Goal: Task Accomplishment & Management: Use online tool/utility

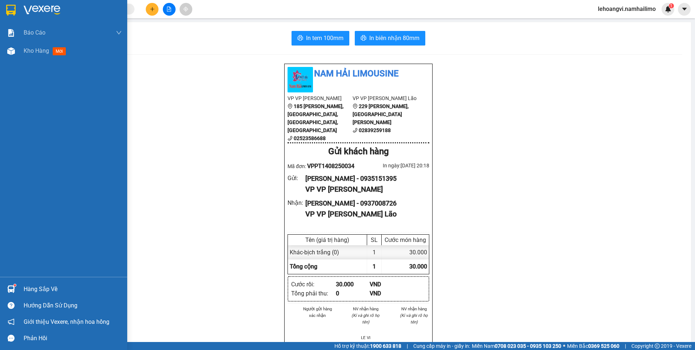
click at [22, 287] on div "Hàng sắp về" at bounding box center [63, 289] width 127 height 16
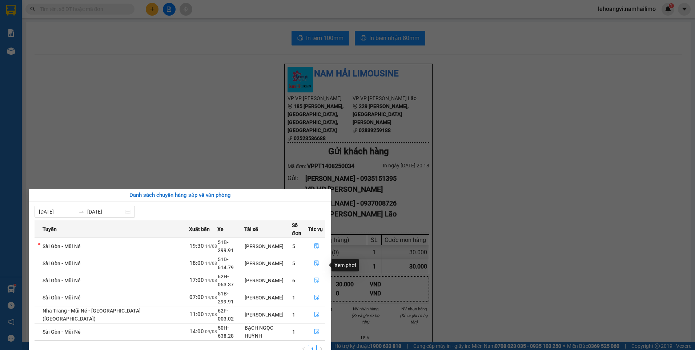
click at [316, 277] on icon "file-done" at bounding box center [316, 279] width 5 height 5
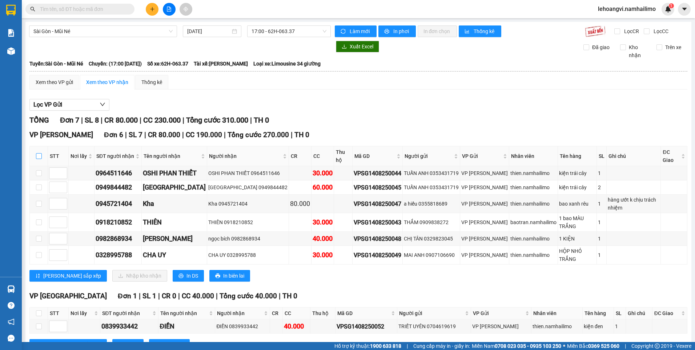
click at [37, 154] on input "checkbox" at bounding box center [39, 156] width 6 height 6
checkbox input "true"
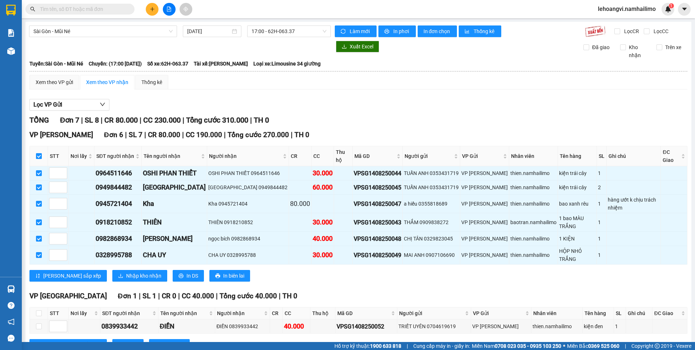
checkbox input "true"
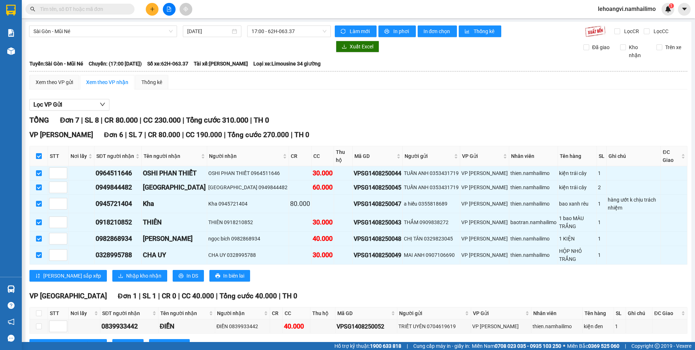
checkbox input "true"
click at [126, 274] on span "Nhập kho nhận" at bounding box center [143, 276] width 35 height 8
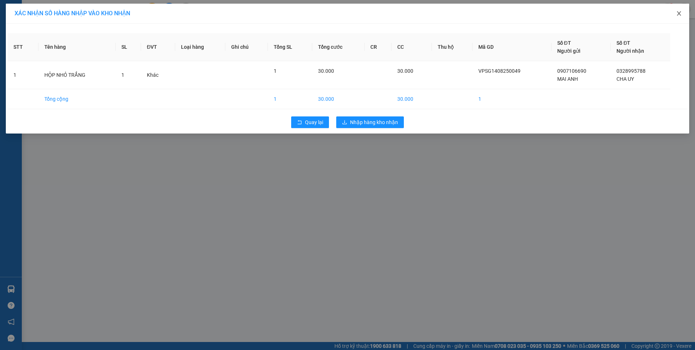
drag, startPoint x: 680, startPoint y: 12, endPoint x: 671, endPoint y: 16, distance: 9.3
click at [680, 13] on icon "close" at bounding box center [679, 13] width 4 height 4
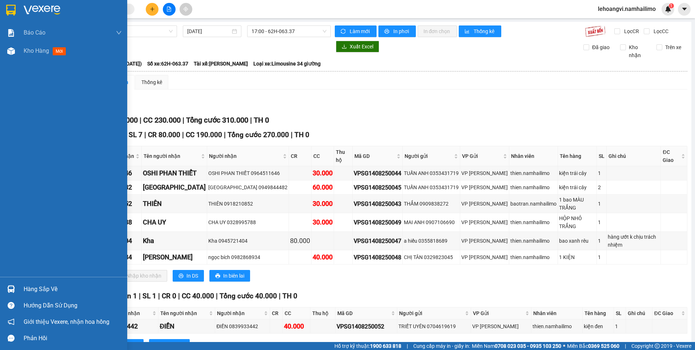
click at [9, 50] on img at bounding box center [11, 51] width 8 height 8
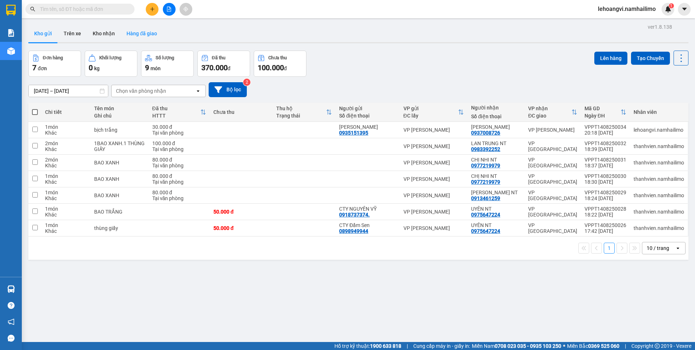
click at [148, 28] on button "Hàng đã giao" at bounding box center [142, 33] width 42 height 17
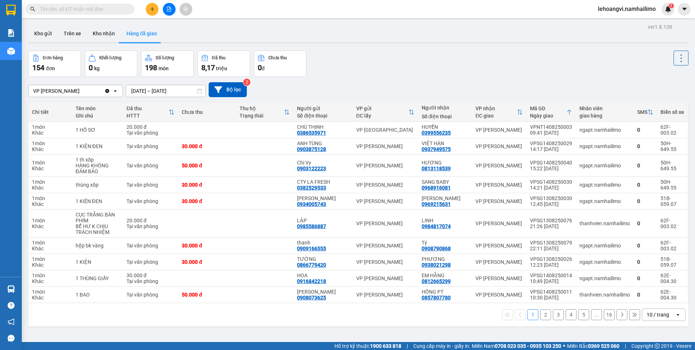
click at [543, 314] on button "2" at bounding box center [545, 314] width 11 height 11
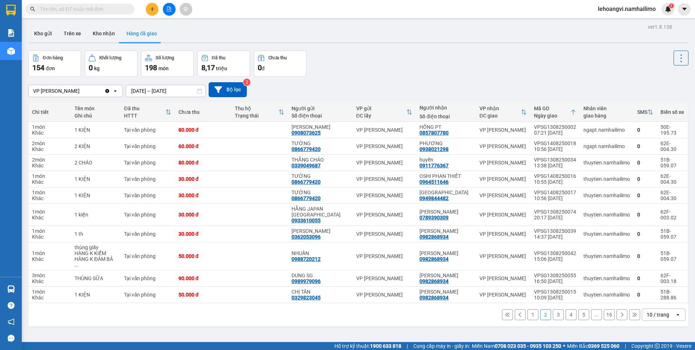
click at [553, 313] on button "3" at bounding box center [558, 314] width 11 height 11
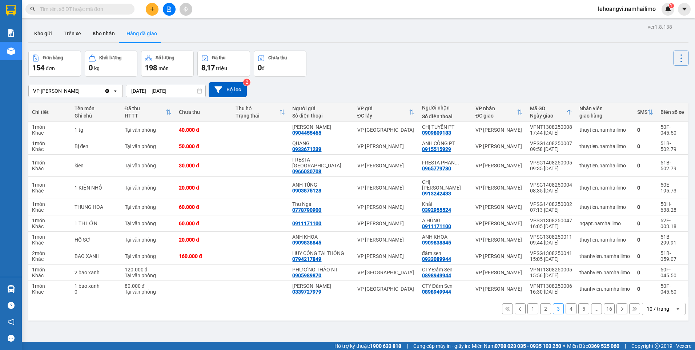
click at [566, 303] on button "4" at bounding box center [571, 308] width 11 height 11
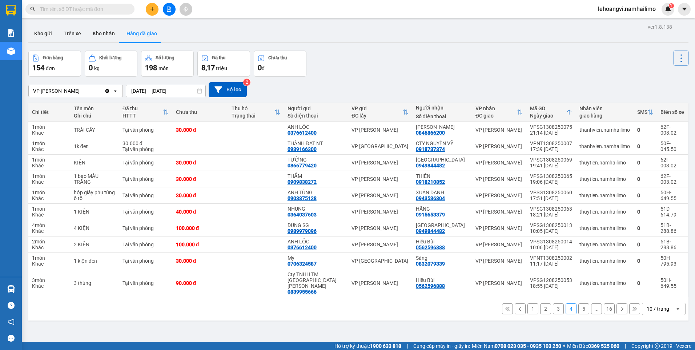
click at [617, 306] on button at bounding box center [622, 308] width 11 height 11
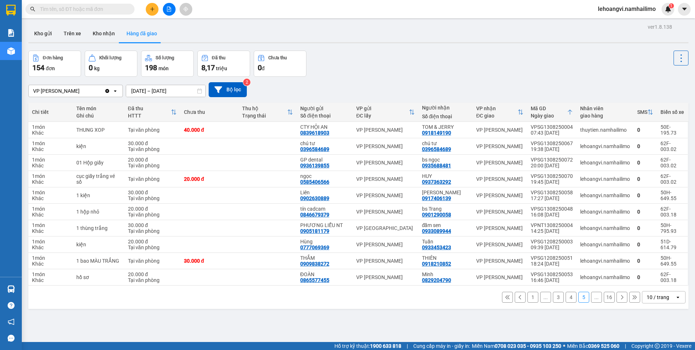
click at [621, 297] on icon at bounding box center [622, 297] width 2 height 4
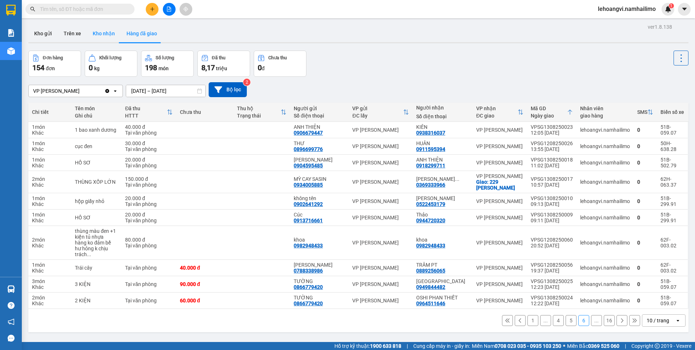
click at [96, 37] on button "Kho nhận" at bounding box center [104, 33] width 34 height 17
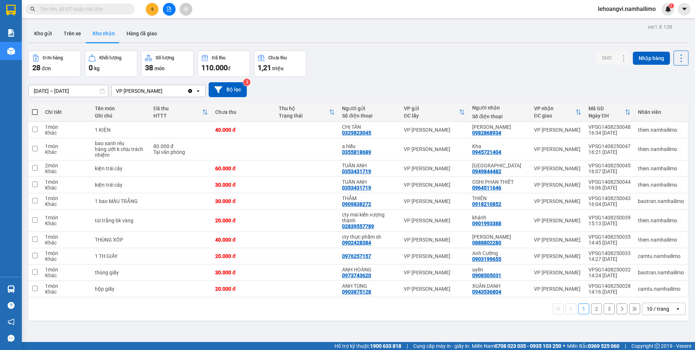
click at [591, 311] on button "2" at bounding box center [596, 308] width 11 height 11
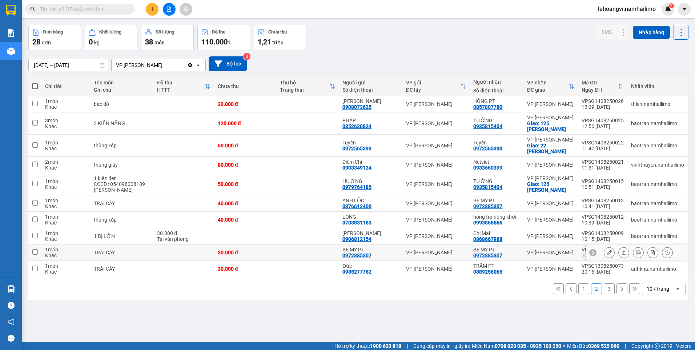
scroll to position [33, 0]
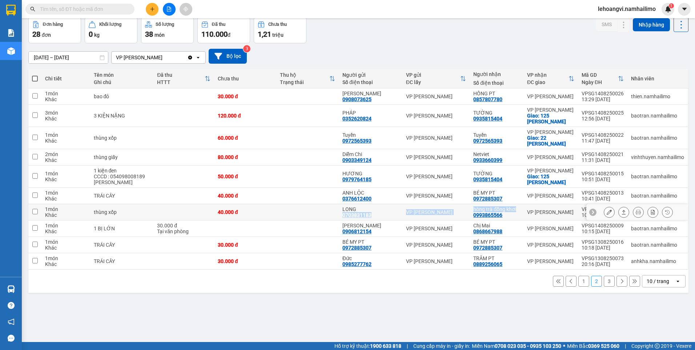
drag, startPoint x: 517, startPoint y: 208, endPoint x: 350, endPoint y: 211, distance: 166.9
click at [353, 211] on tr "1 món Khác thùng xốp 40.000 đ LONG 0703831183 VP [PERSON_NAME] Lão hòng trà đồn…" at bounding box center [358, 212] width 660 height 16
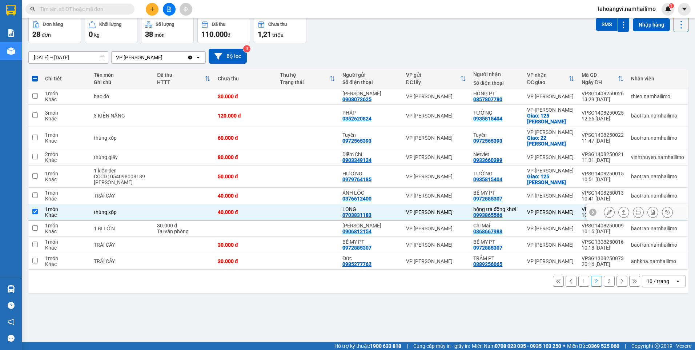
drag, startPoint x: 350, startPoint y: 211, endPoint x: 240, endPoint y: 210, distance: 110.1
click at [240, 210] on tr "1 món Khác thùng xốp 40.000 đ LONG 0703831183 VP [PERSON_NAME] Lão hòng trà đồn…" at bounding box center [358, 212] width 660 height 16
checkbox input "false"
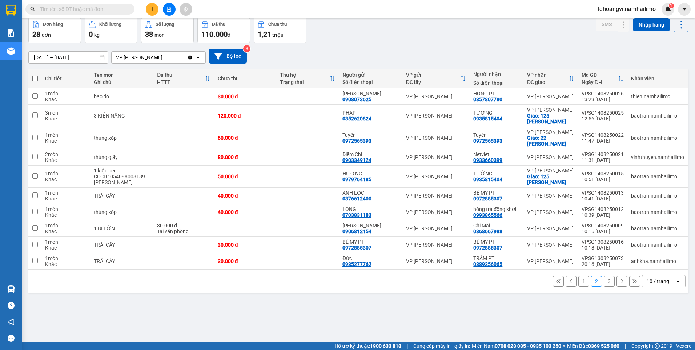
click at [604, 282] on button "3" at bounding box center [609, 281] width 11 height 11
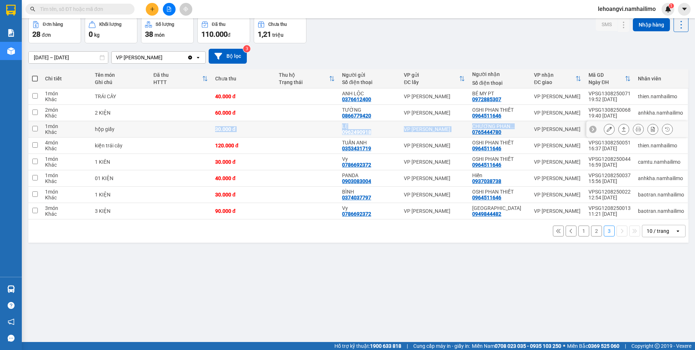
drag, startPoint x: 518, startPoint y: 128, endPoint x: 191, endPoint y: 121, distance: 327.2
click at [191, 121] on tr "1 món Khác hộp giấy 30.000 đ LỆ 0962490918 VP [PERSON_NAME] Lão CHƯƠNG PHAN ...…" at bounding box center [358, 129] width 660 height 16
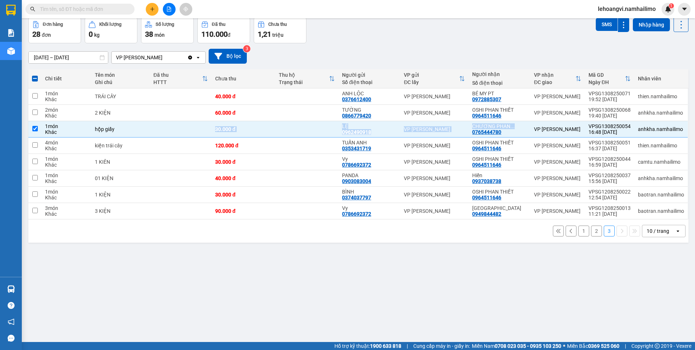
click at [591, 233] on button "2" at bounding box center [596, 230] width 11 height 11
checkbox input "false"
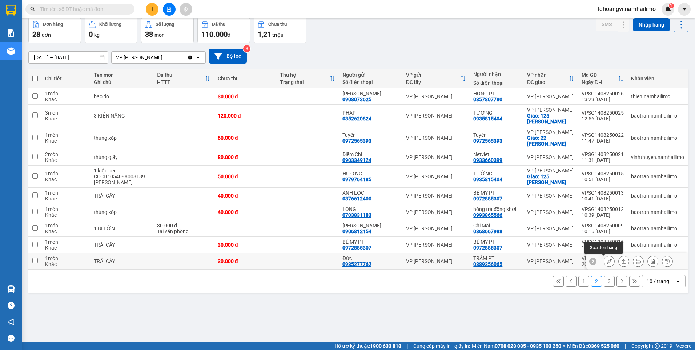
click at [607, 261] on icon at bounding box center [609, 260] width 5 height 5
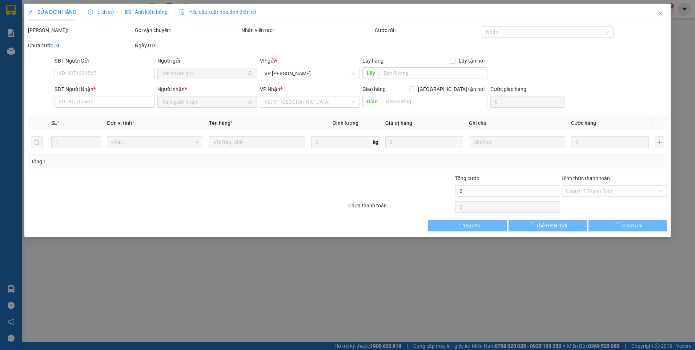
type input "0985277762"
type input "Đức"
type input "0889256065"
type input "TRÂM PT"
type input "30.000"
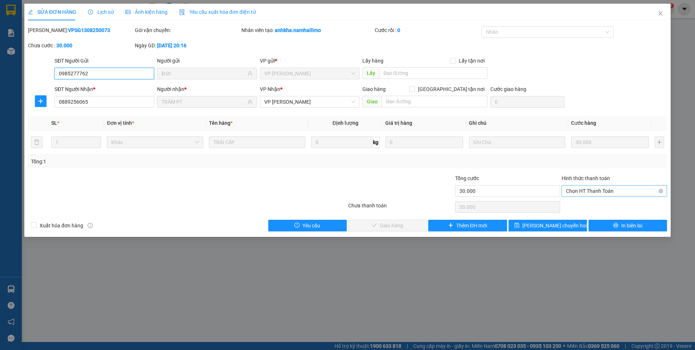
click at [619, 193] on span "Chọn HT Thanh Toán" at bounding box center [614, 190] width 97 height 11
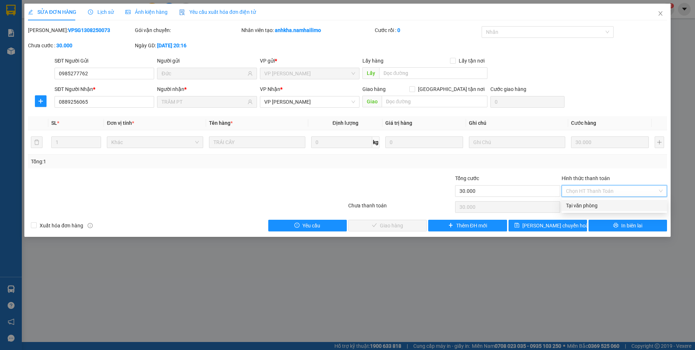
click at [613, 204] on div "Tại văn phòng" at bounding box center [614, 205] width 97 height 8
type input "0"
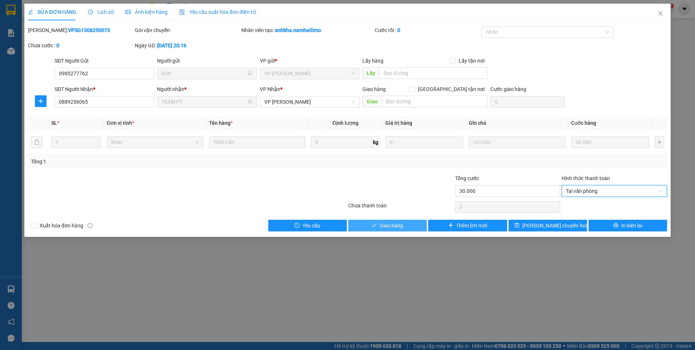
click at [406, 225] on button "Giao hàng" at bounding box center [387, 226] width 79 height 12
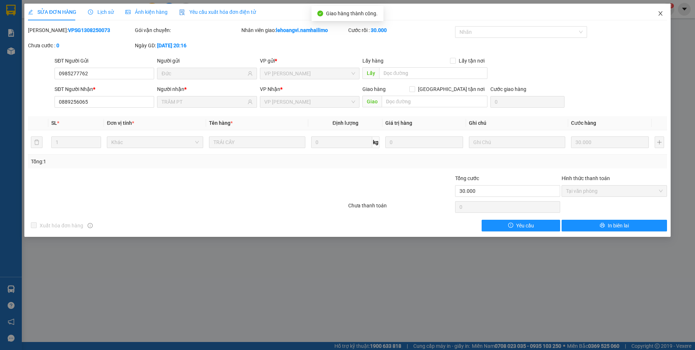
click at [659, 10] on span "Close" at bounding box center [660, 14] width 20 height 20
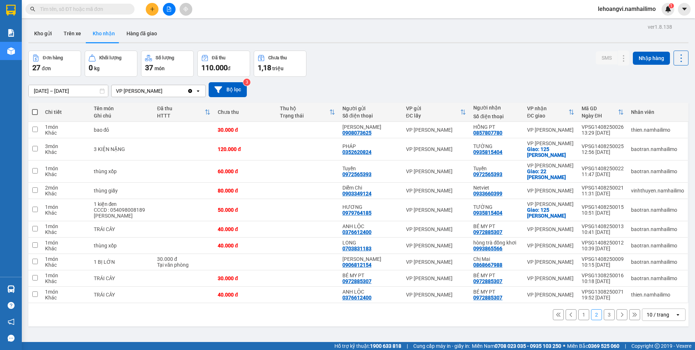
click at [582, 315] on button "1" at bounding box center [583, 314] width 11 height 11
